Goal: Check status: Check status

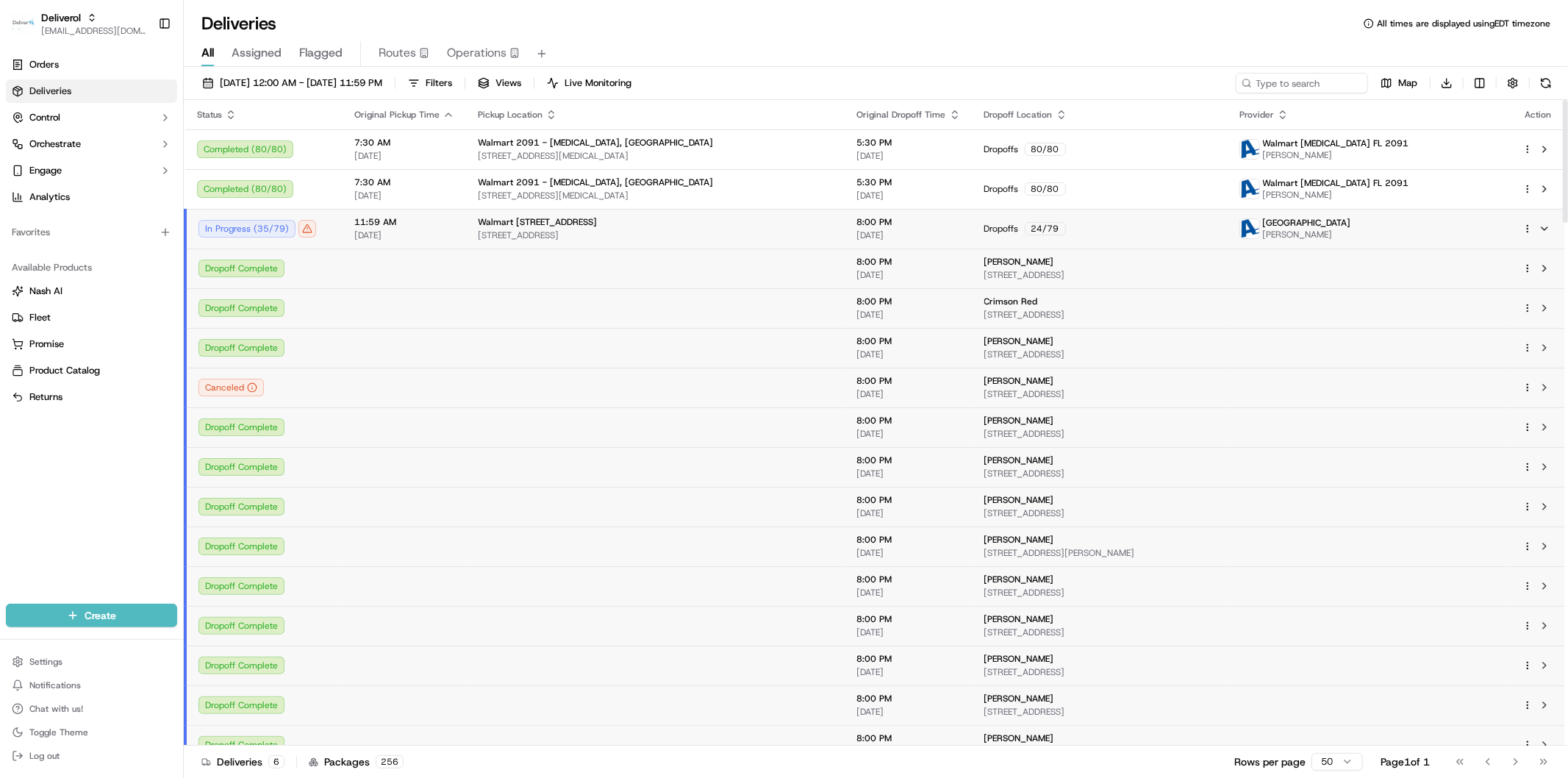
click at [440, 243] on td "11:59 AM [DATE]" at bounding box center [404, 229] width 123 height 40
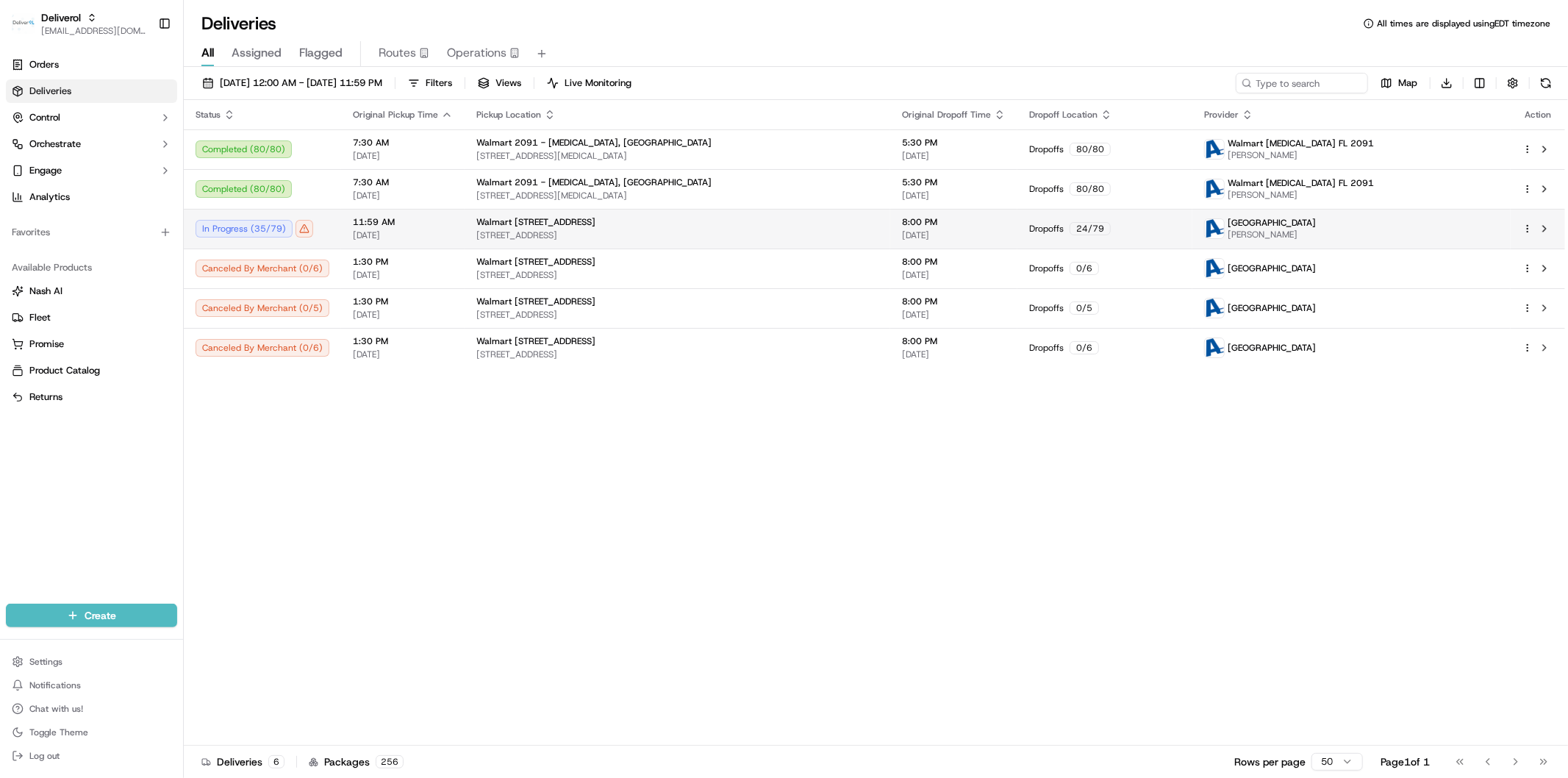
click at [417, 243] on td "11:59 AM [DATE]" at bounding box center [403, 229] width 123 height 40
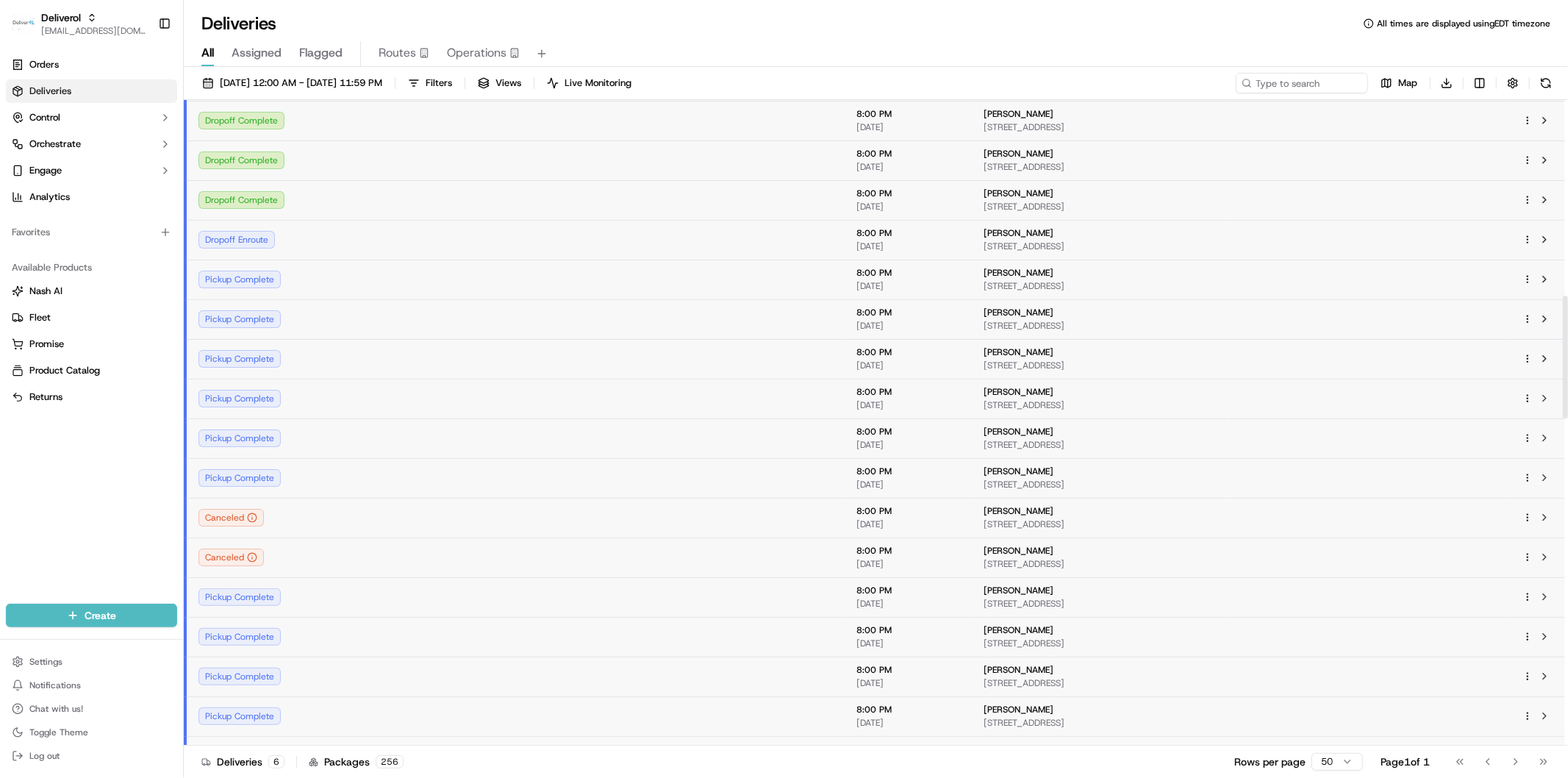
scroll to position [980, 0]
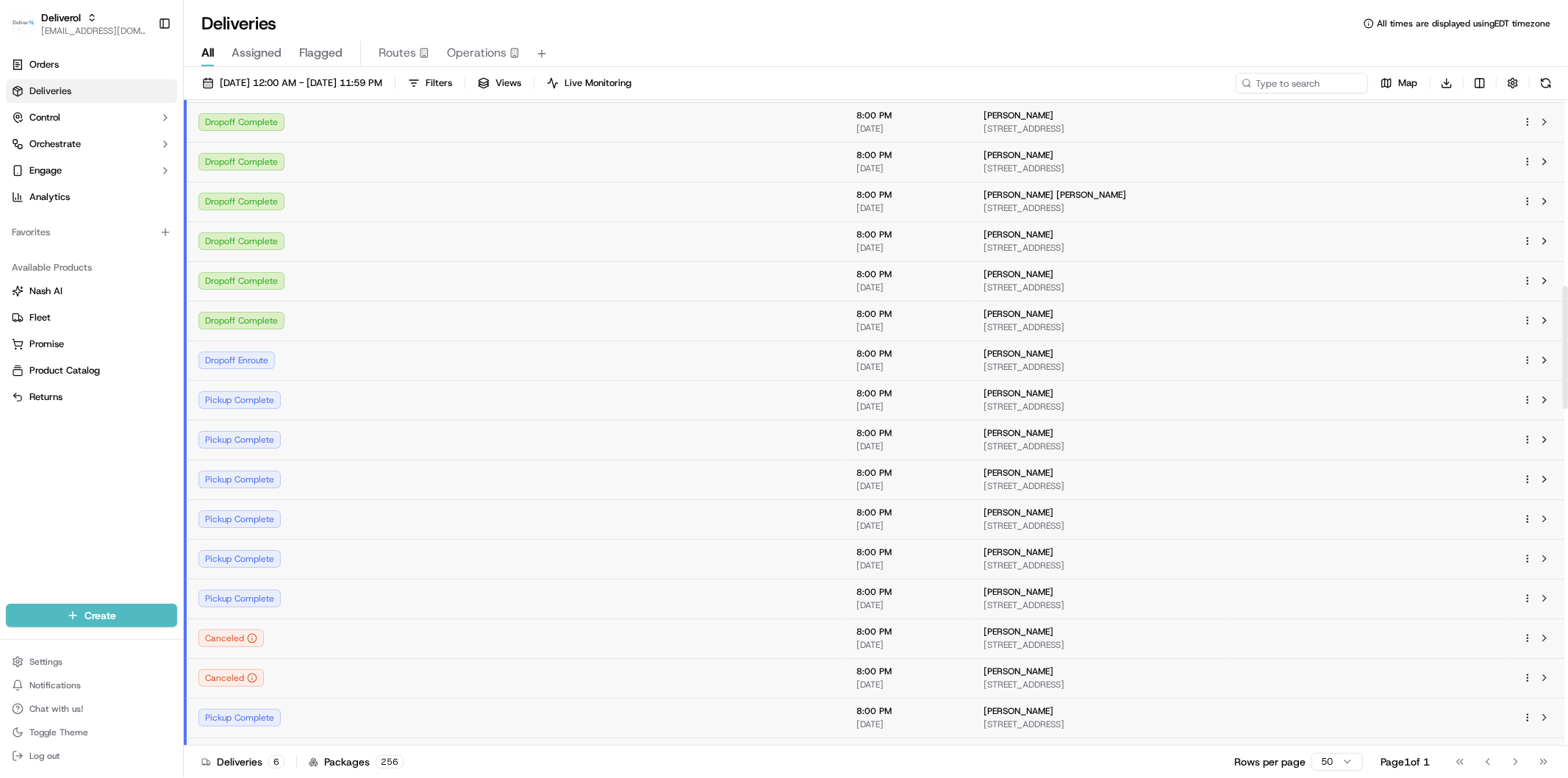
click at [361, 333] on td at bounding box center [404, 321] width 123 height 40
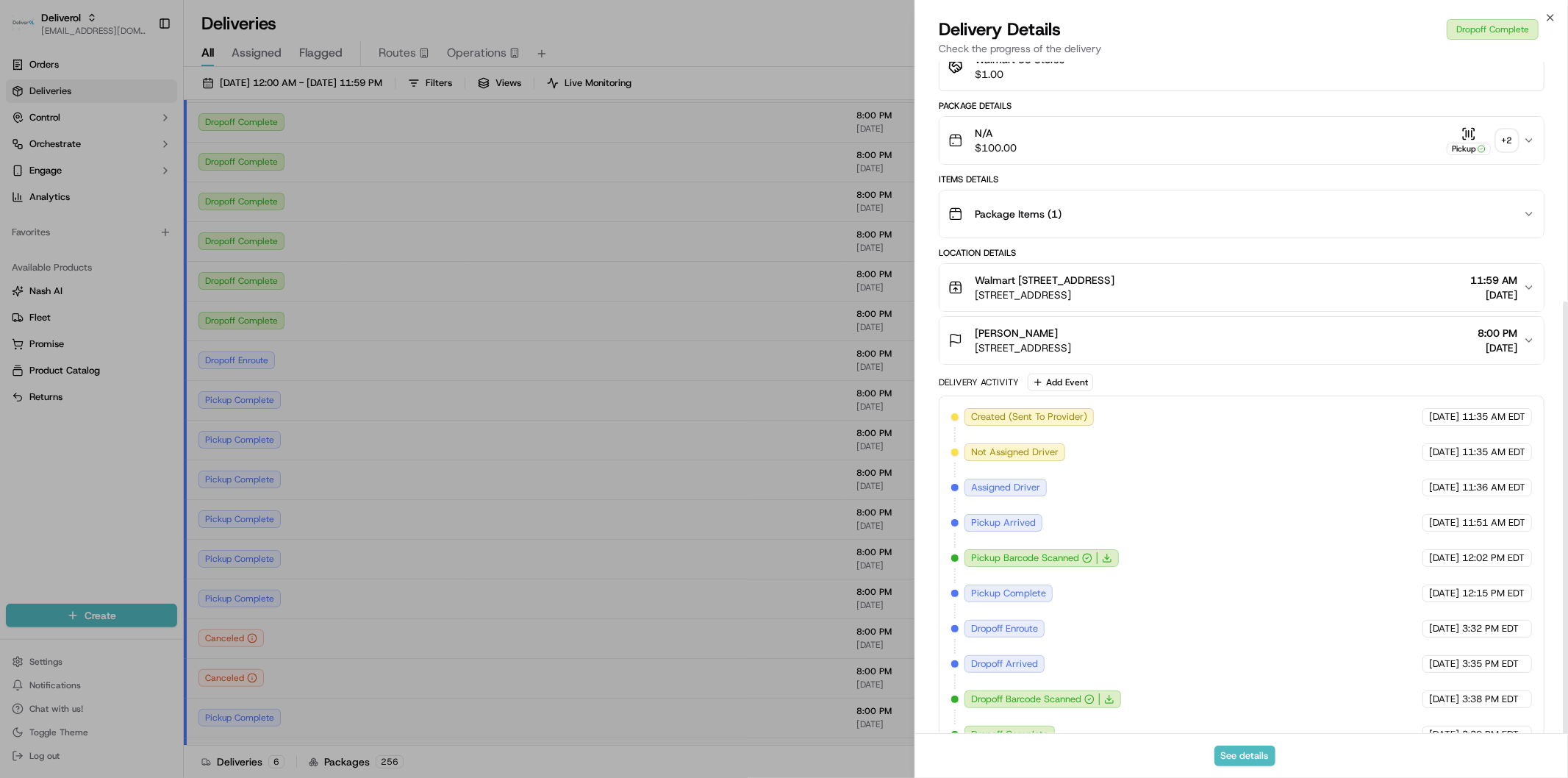
scroll to position [373, 0]
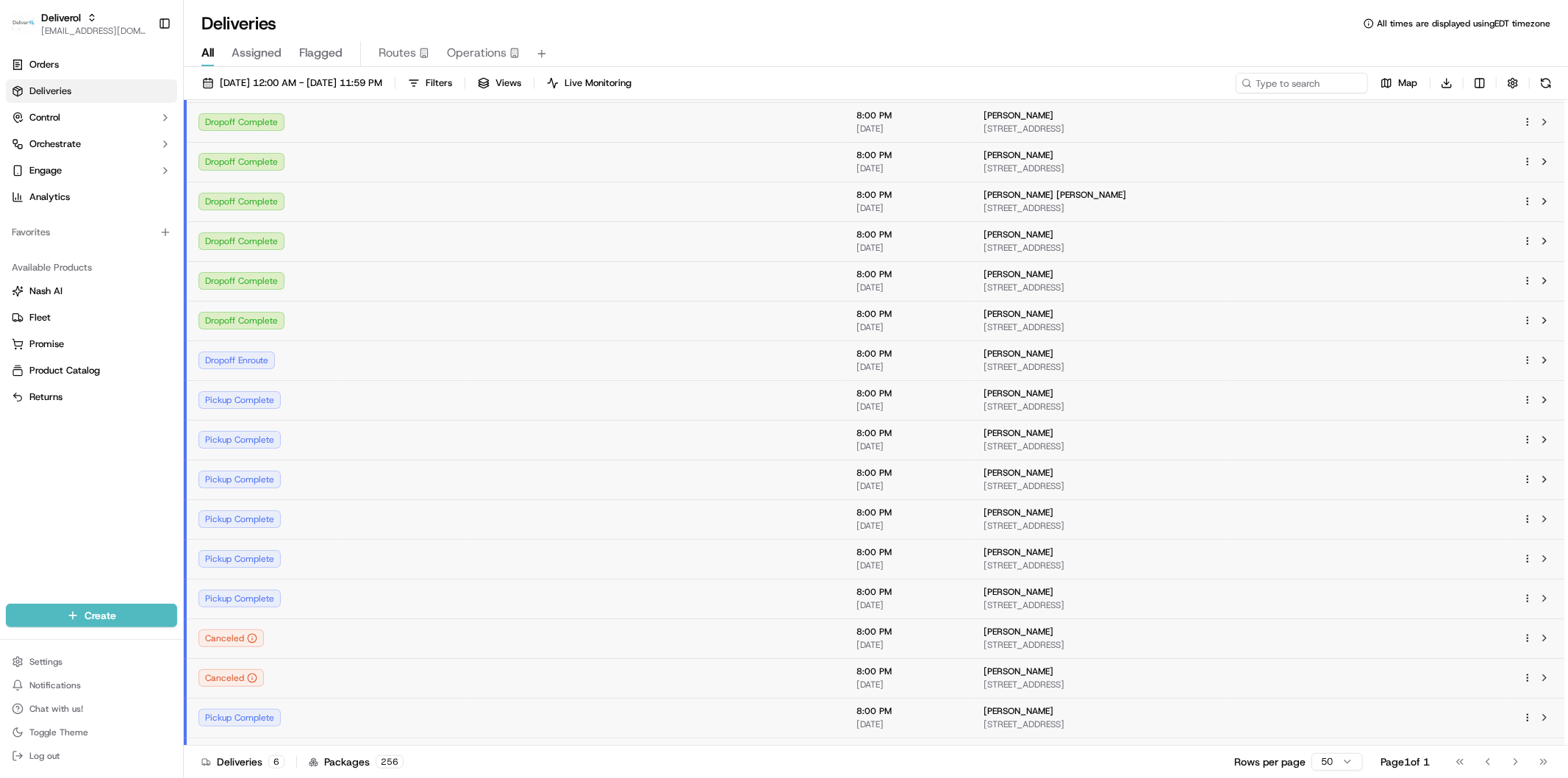
click at [466, 194] on td at bounding box center [655, 201] width 379 height 40
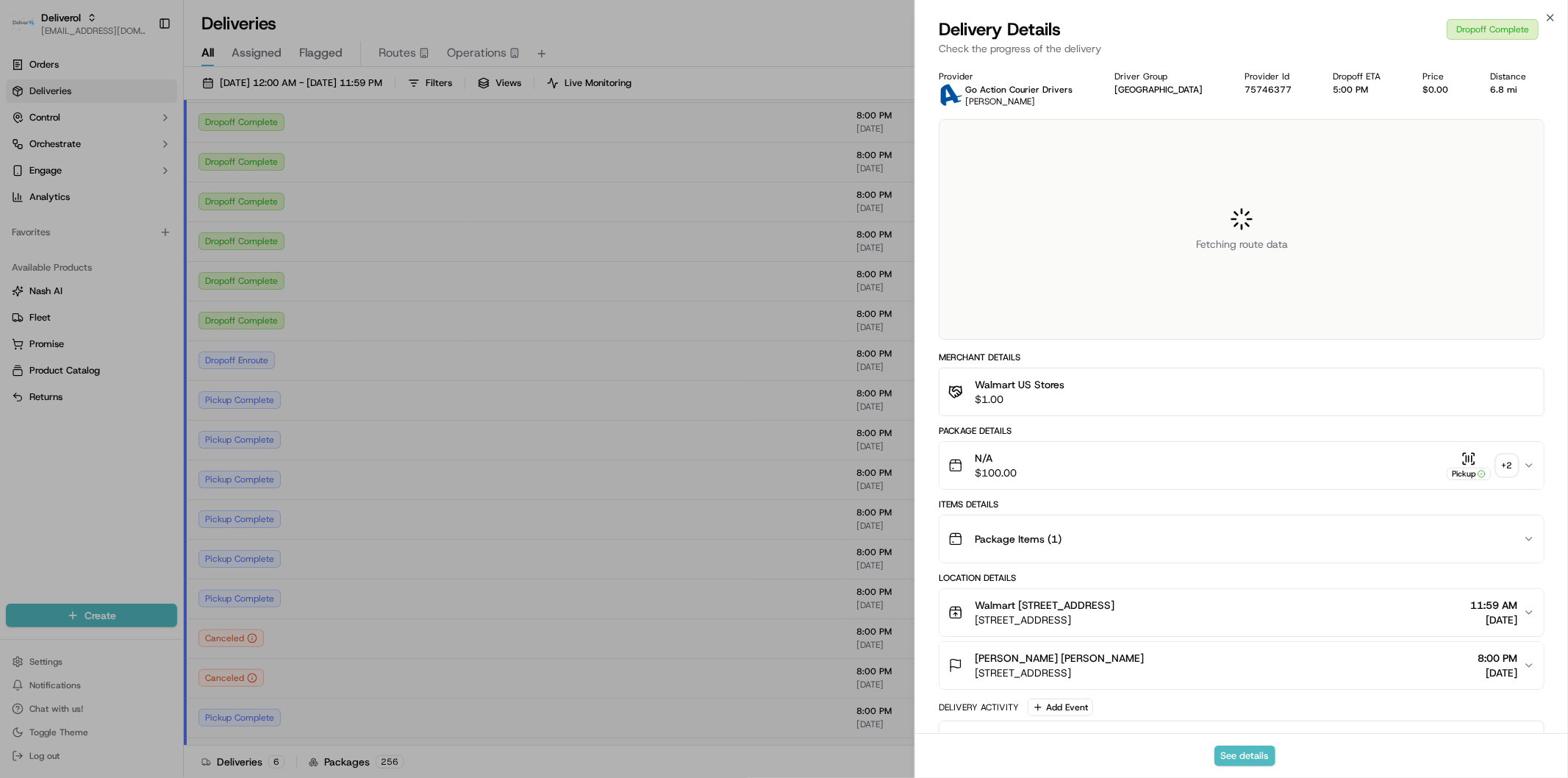
click at [1538, 14] on div "Close Delivery Details Dropoff Complete Check the progress of the delivery Prov…" at bounding box center [1241, 389] width 653 height 778
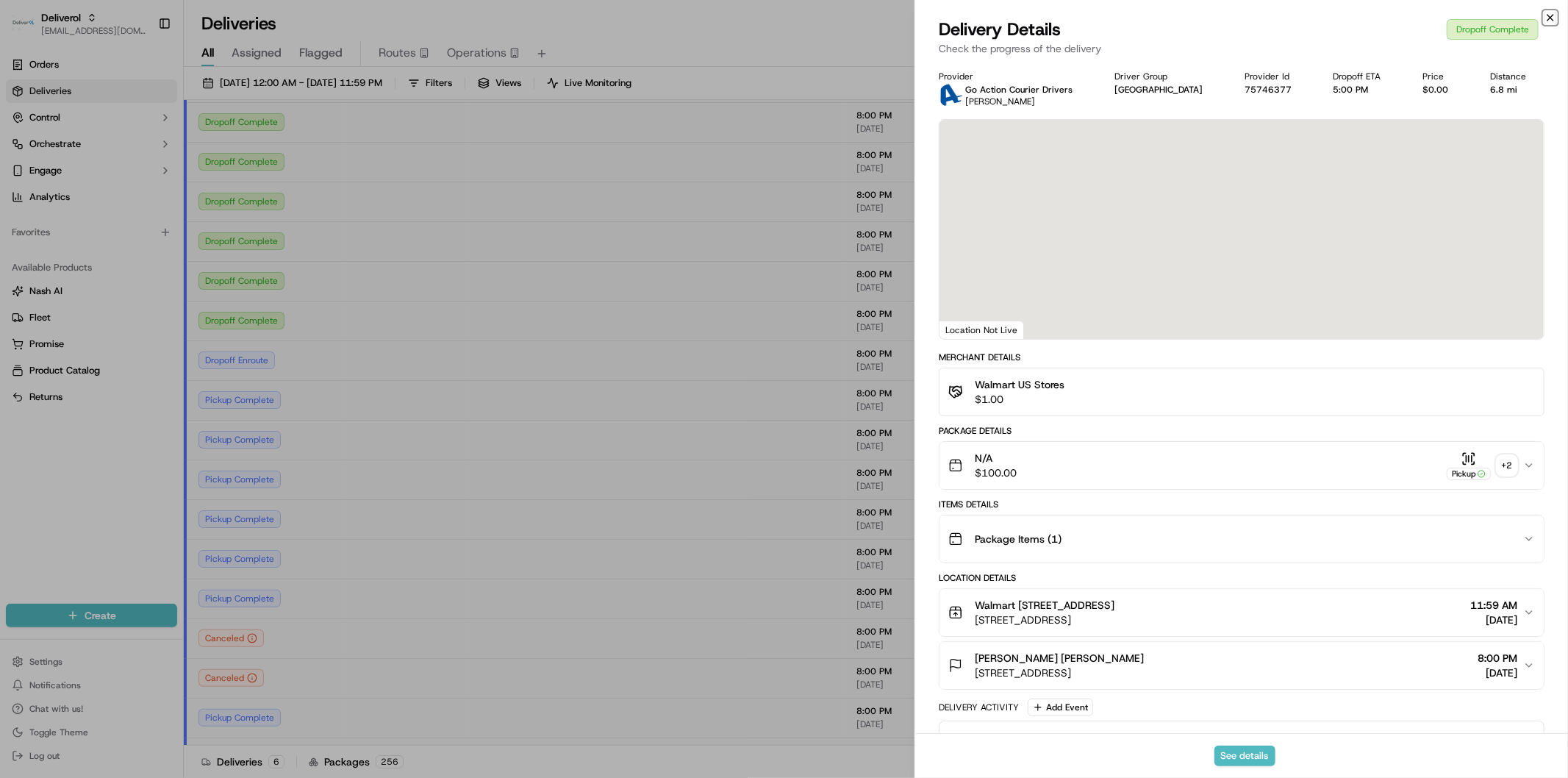
click at [1548, 18] on icon "button" at bounding box center [1550, 17] width 12 height 12
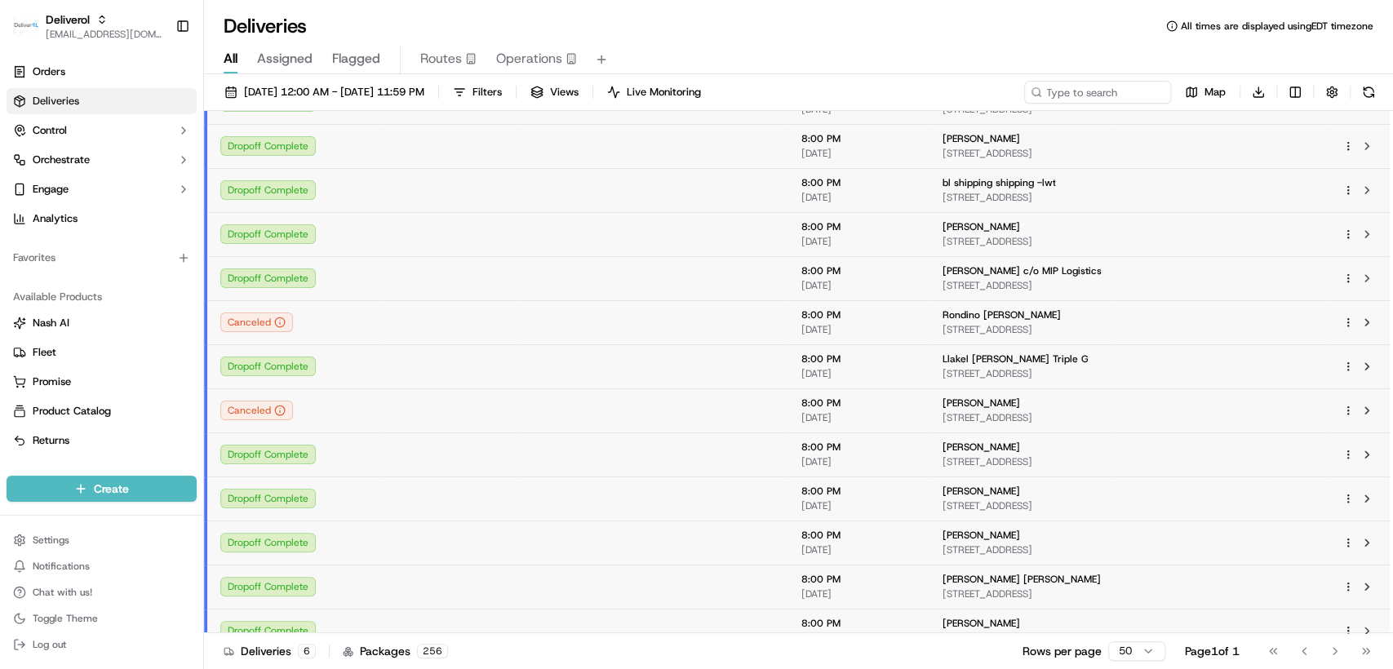
scroll to position [0, 0]
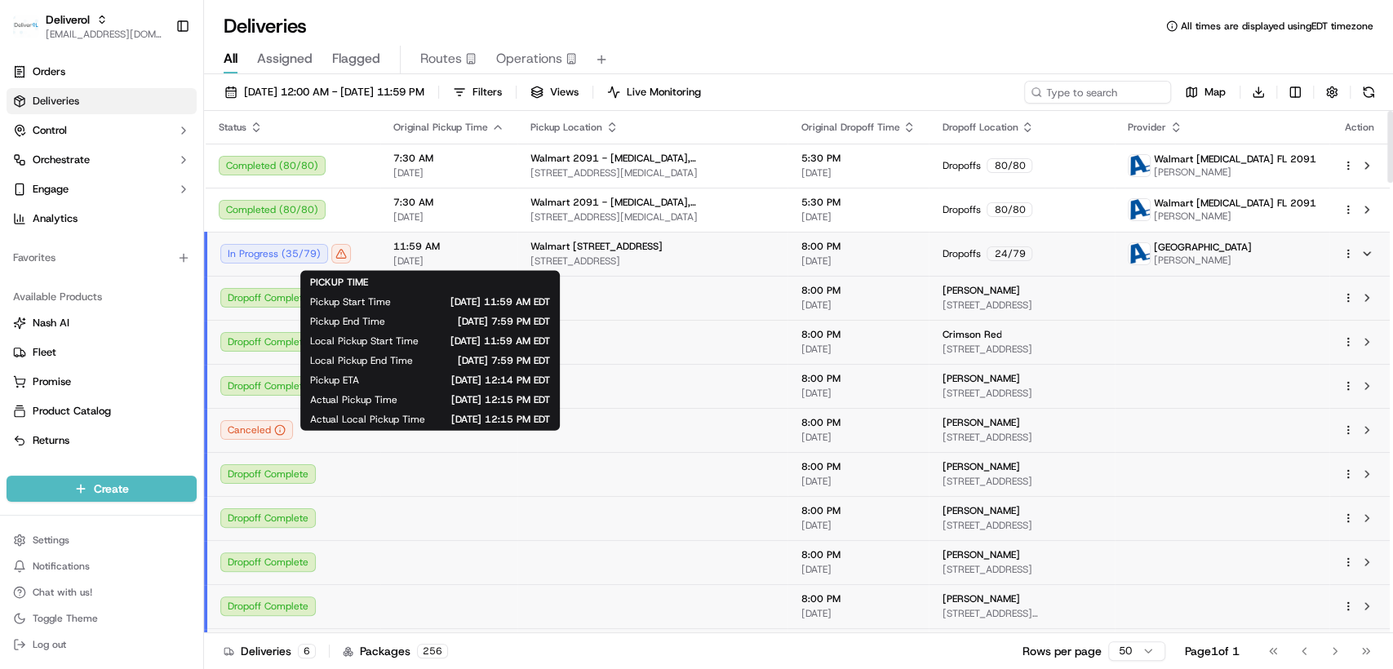
click at [498, 243] on td "11:59 AM [DATE]" at bounding box center [448, 254] width 137 height 44
